Goal: Task Accomplishment & Management: Manage account settings

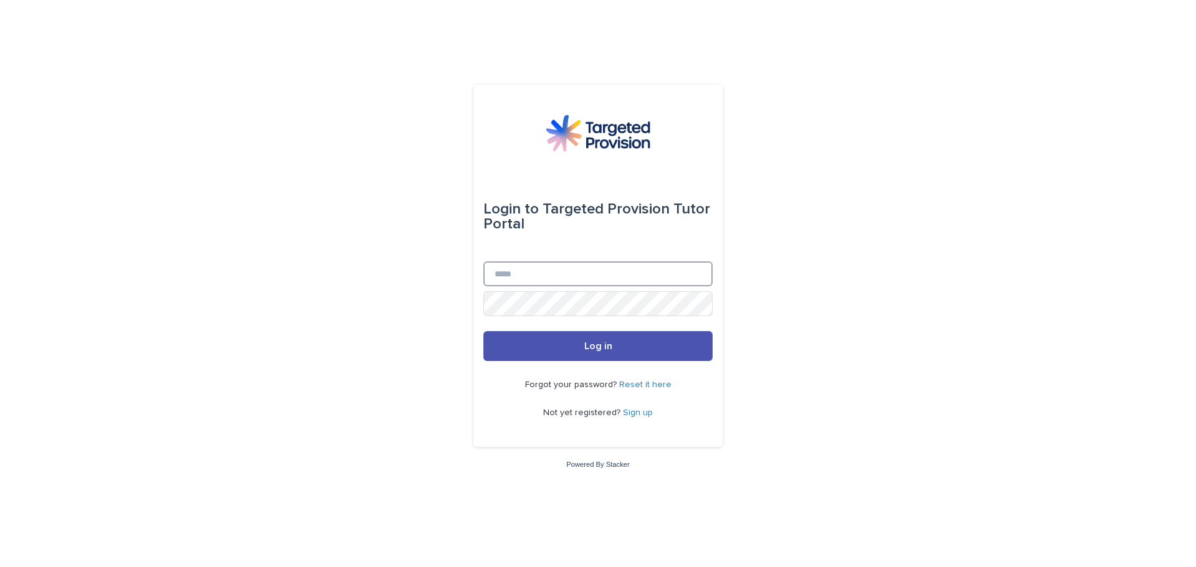
click at [578, 281] on input "Email" at bounding box center [597, 274] width 229 height 25
click at [499, 273] on input "**********" at bounding box center [597, 274] width 229 height 25
type input "**********"
click at [483, 331] on button "Log in" at bounding box center [597, 346] width 229 height 30
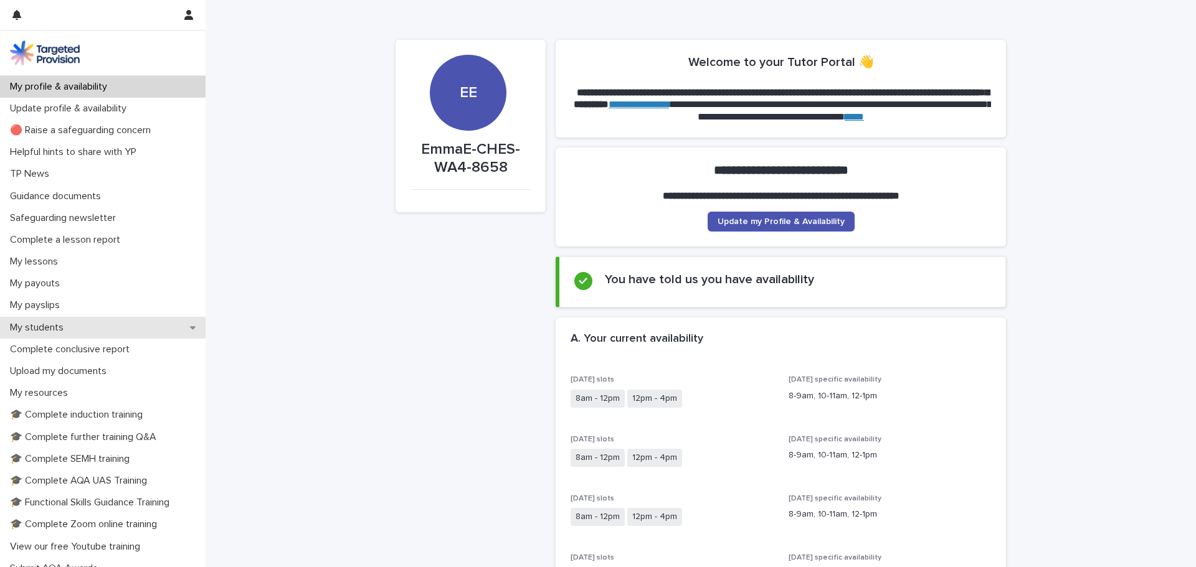
click at [67, 330] on p "My students" at bounding box center [39, 328] width 69 height 12
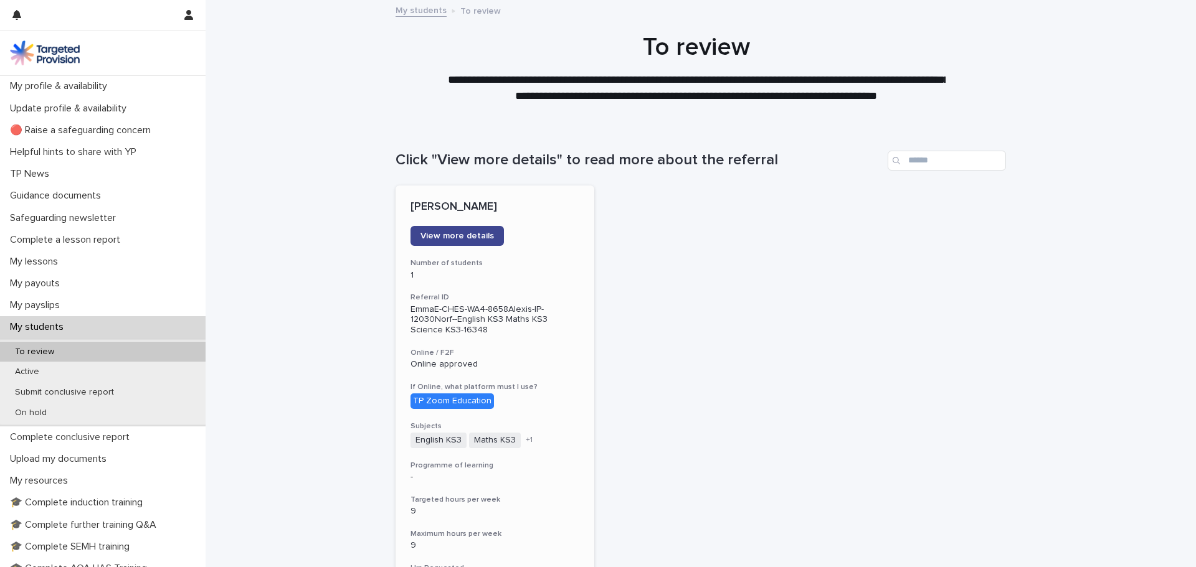
click at [463, 236] on span "View more details" at bounding box center [456, 236] width 73 height 9
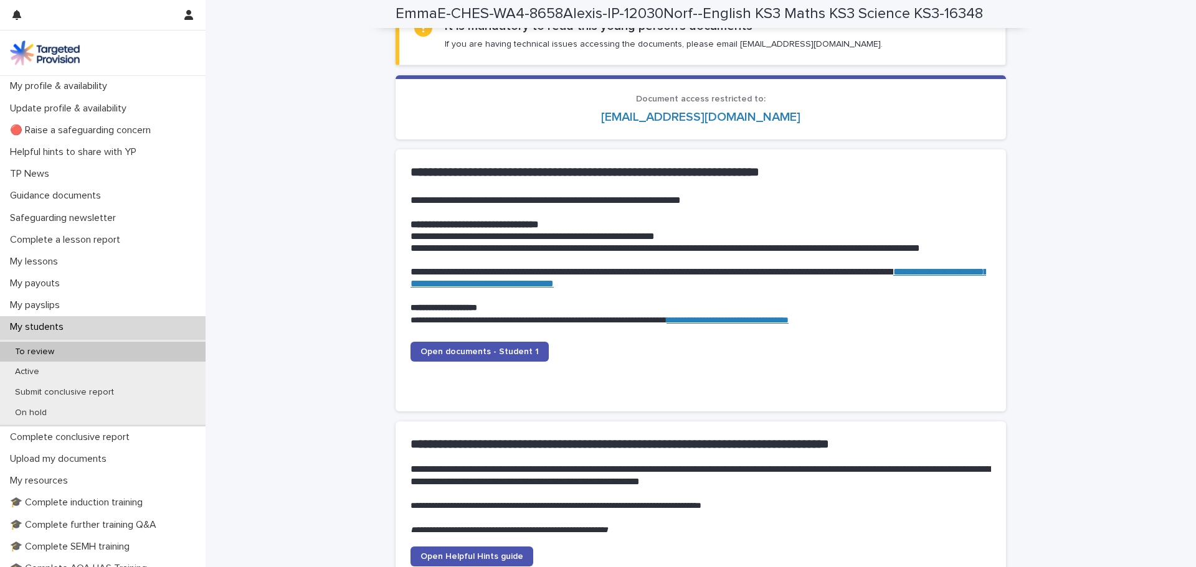
scroll to position [1183, 0]
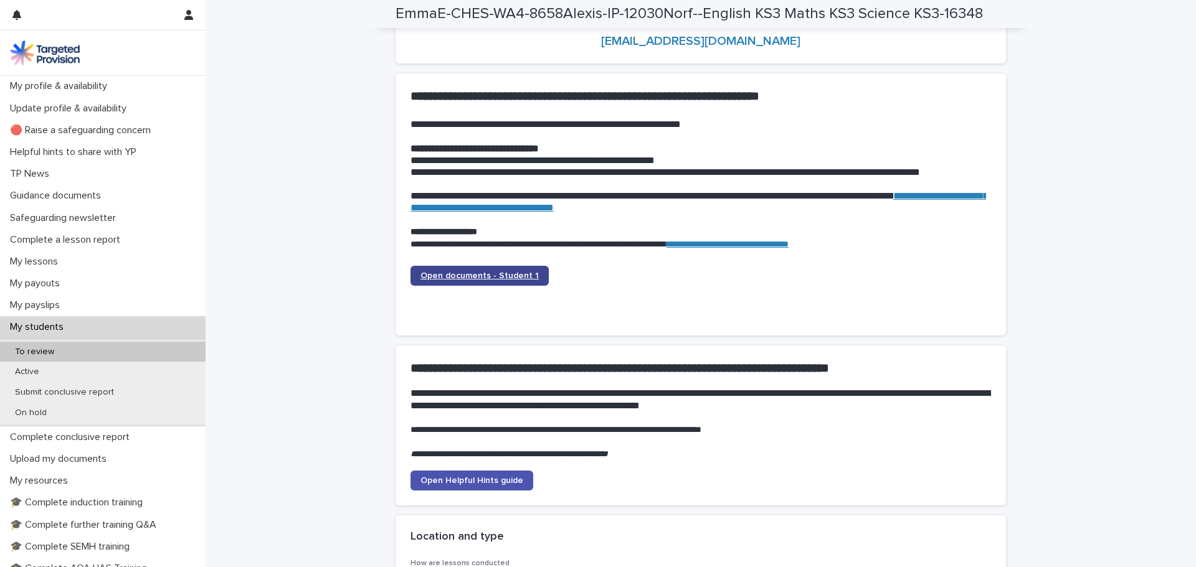
click at [480, 275] on span "Open documents - Student 1" at bounding box center [479, 276] width 118 height 9
click at [77, 350] on div "To review" at bounding box center [103, 352] width 206 height 21
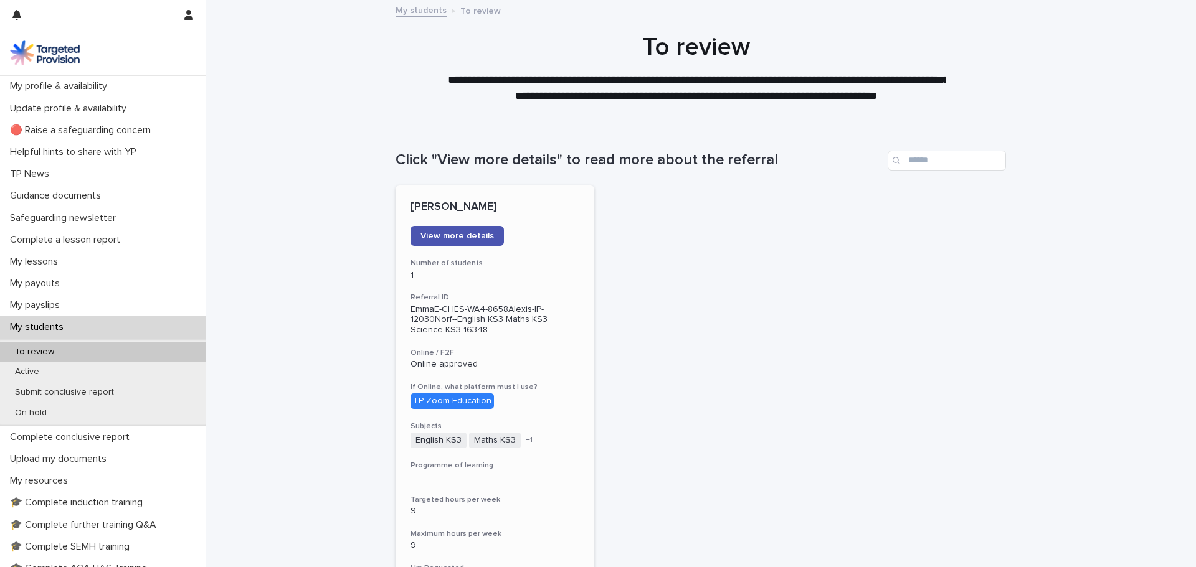
click at [529, 313] on p "EmmaE-CHES-WA4-8658Alexis-IP-12030Norf--English KS3 Maths KS3 Science KS3-16348" at bounding box center [494, 320] width 169 height 31
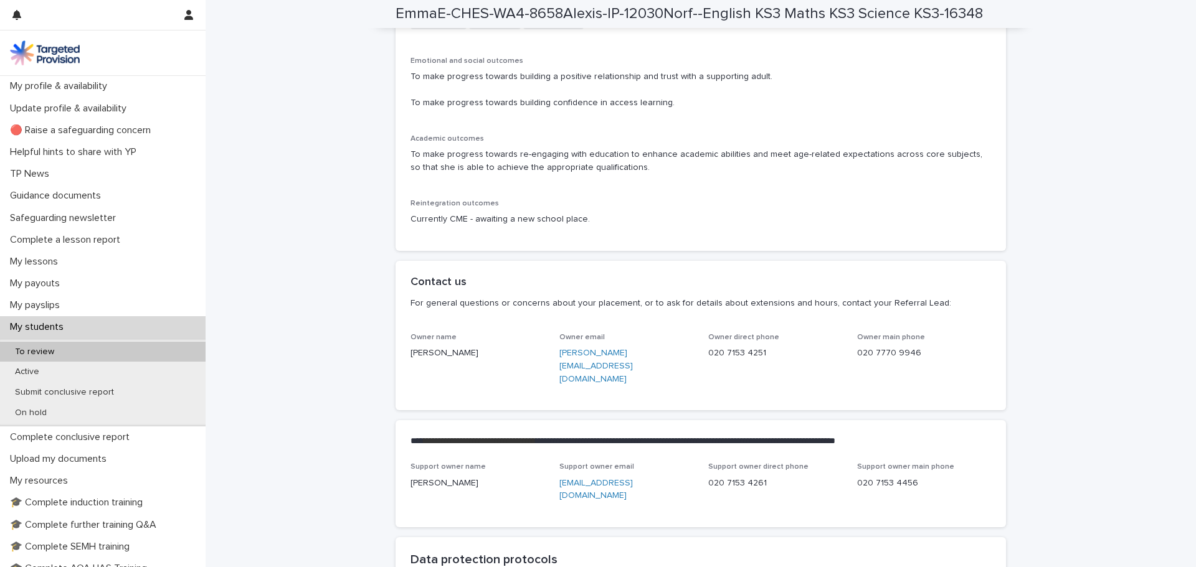
scroll to position [2740, 0]
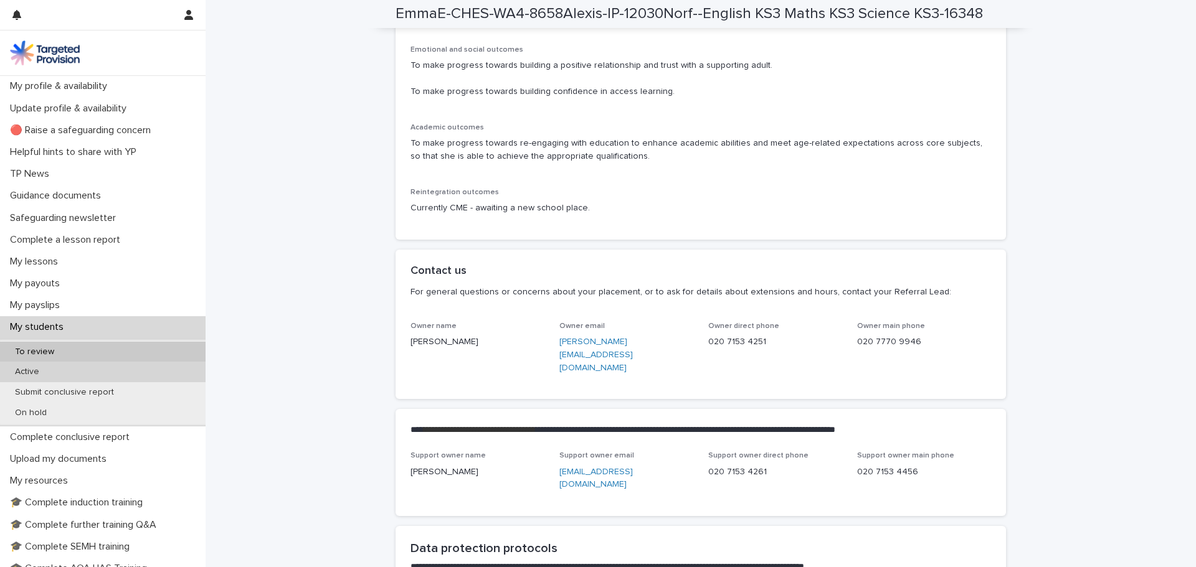
click at [101, 372] on div "Active" at bounding box center [103, 372] width 206 height 21
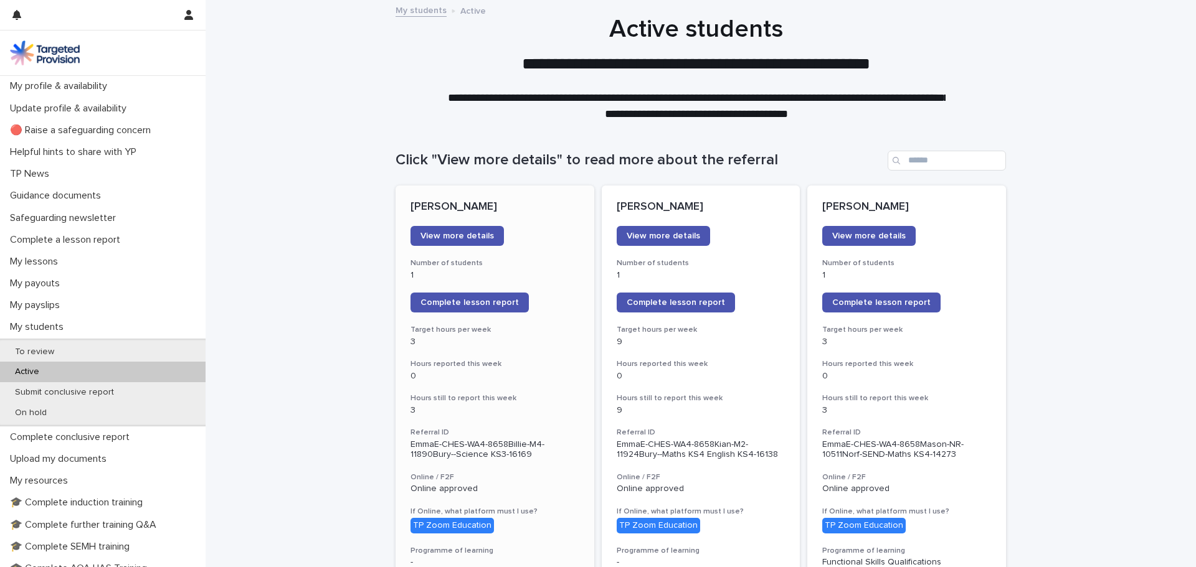
click at [529, 371] on p "0" at bounding box center [494, 376] width 169 height 11
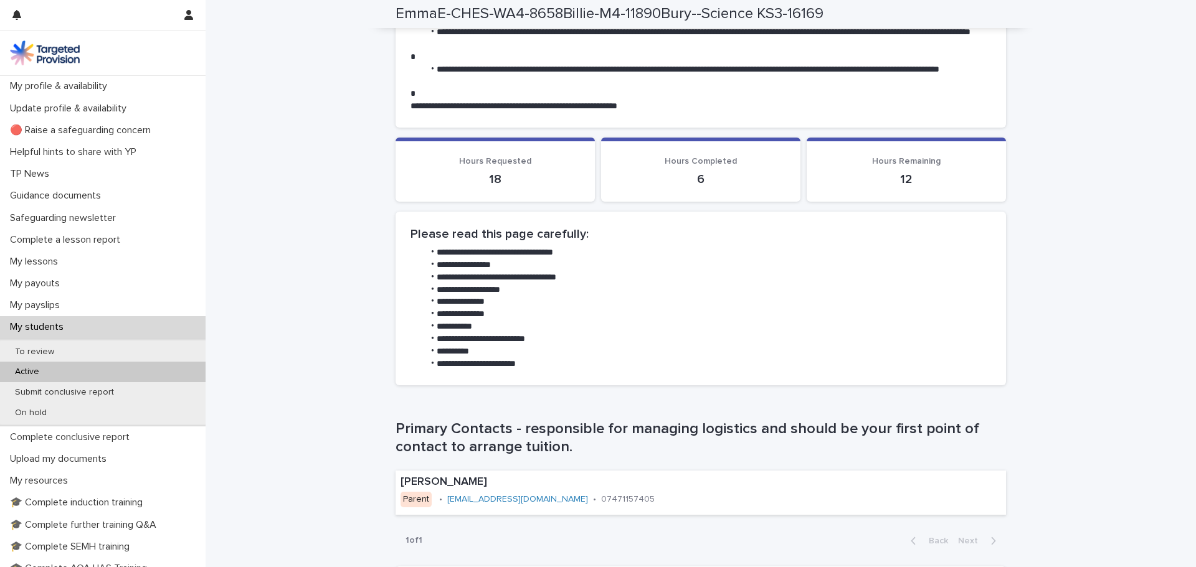
scroll to position [623, 0]
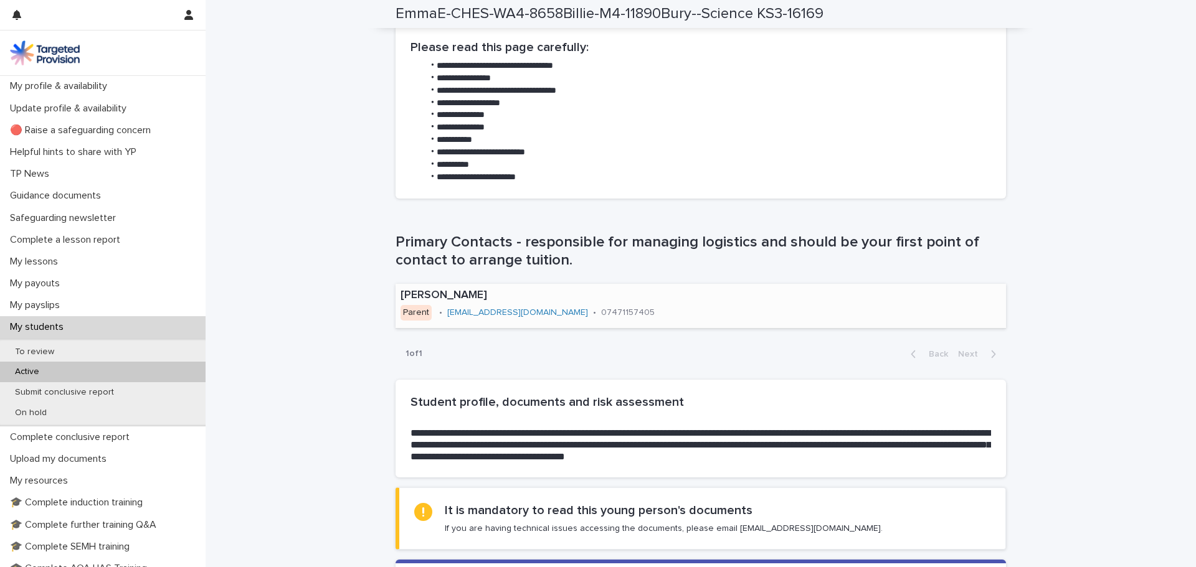
click at [501, 313] on link "[EMAIL_ADDRESS][DOMAIN_NAME]" at bounding box center [517, 312] width 141 height 9
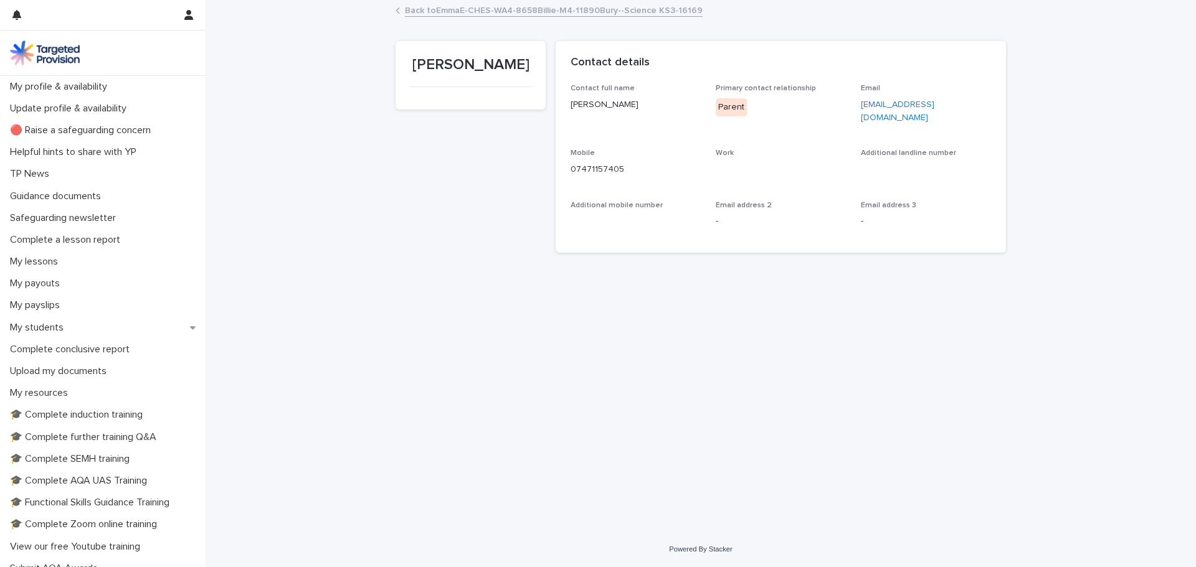
click at [934, 106] on link "[EMAIL_ADDRESS][DOMAIN_NAME]" at bounding box center [897, 111] width 73 height 22
click at [62, 348] on p "Complete conclusive report" at bounding box center [72, 350] width 135 height 12
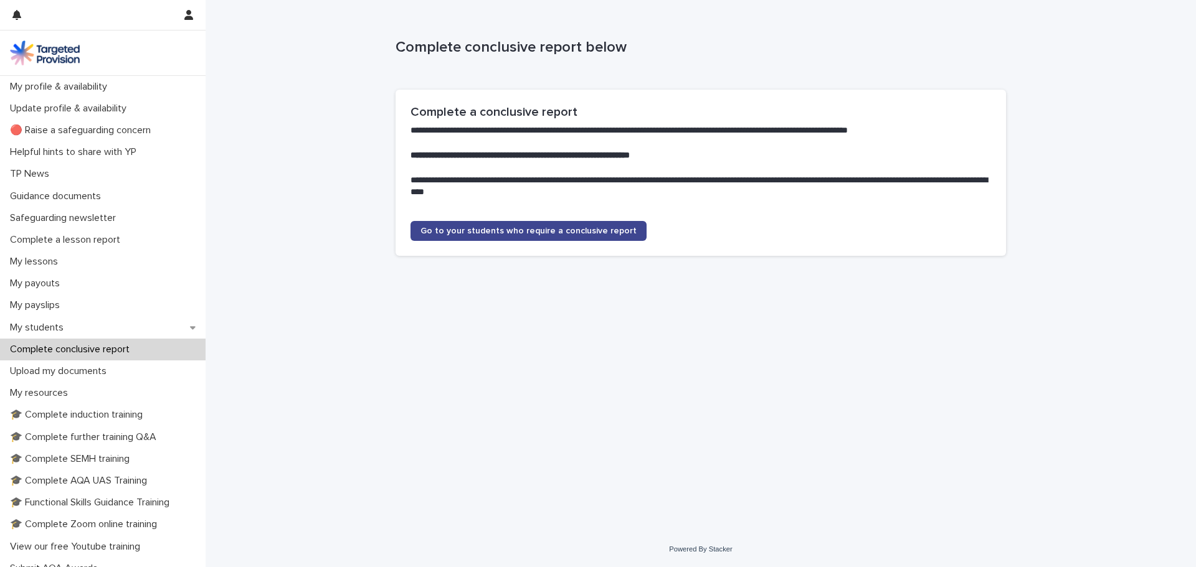
click at [527, 229] on span "Go to your students who require a conclusive report" at bounding box center [528, 231] width 216 height 9
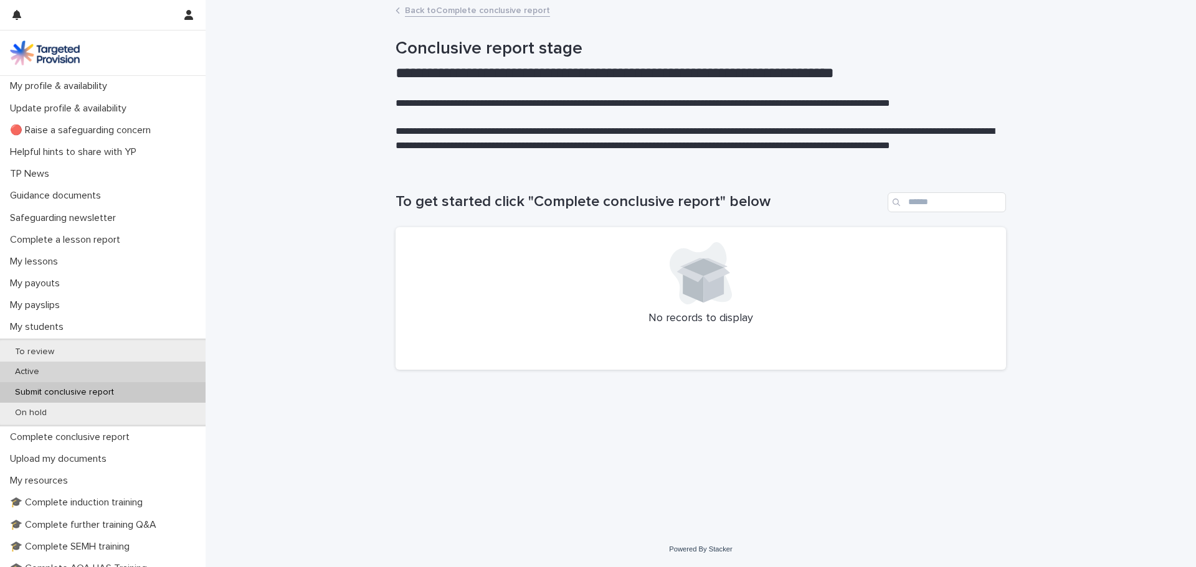
click at [87, 369] on div "Active" at bounding box center [103, 372] width 206 height 21
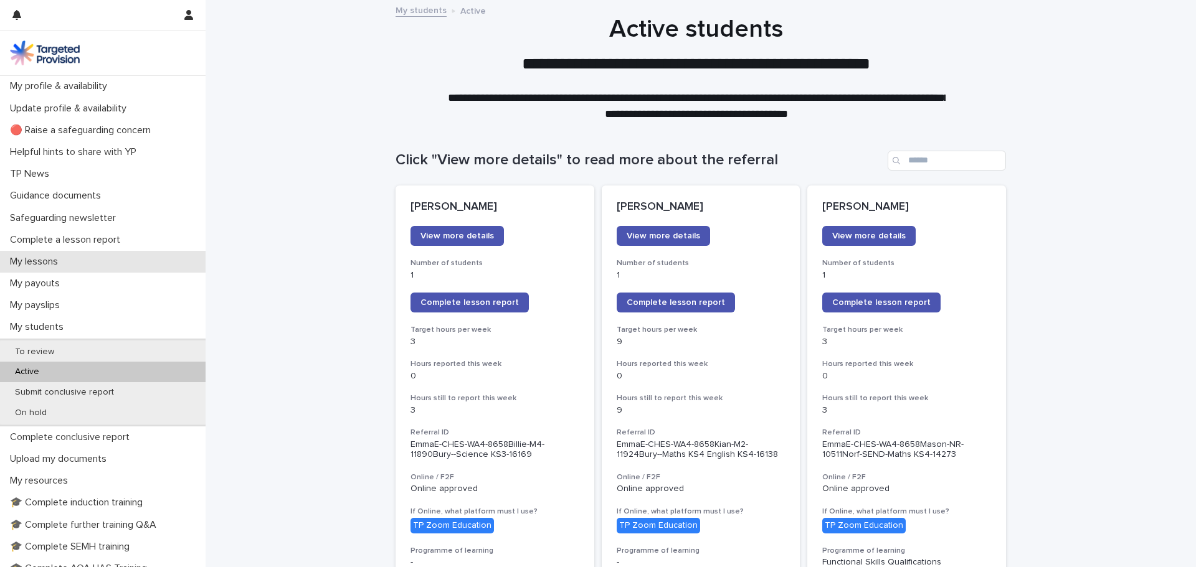
click at [65, 262] on p "My lessons" at bounding box center [36, 262] width 63 height 12
